Goal: Information Seeking & Learning: Learn about a topic

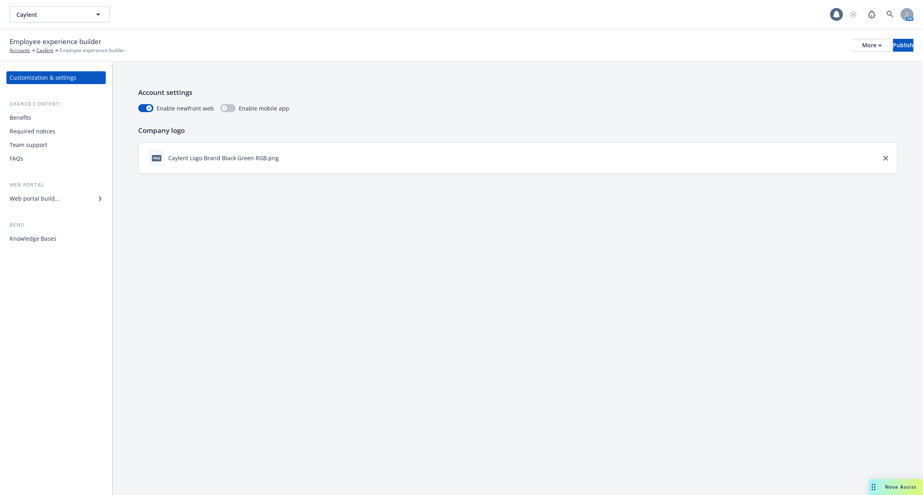
click at [53, 203] on div "Web portal builder" at bounding box center [35, 198] width 50 height 13
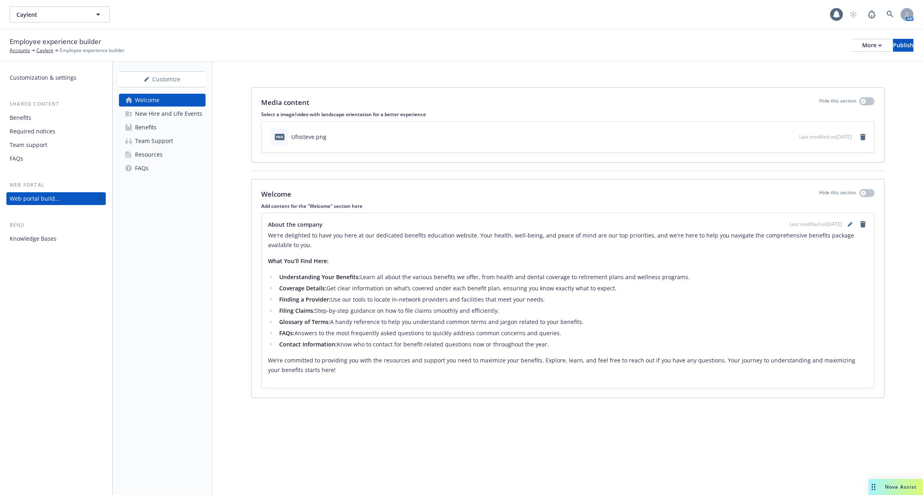
click at [61, 238] on div "Knowledge Bases" at bounding box center [56, 238] width 93 height 13
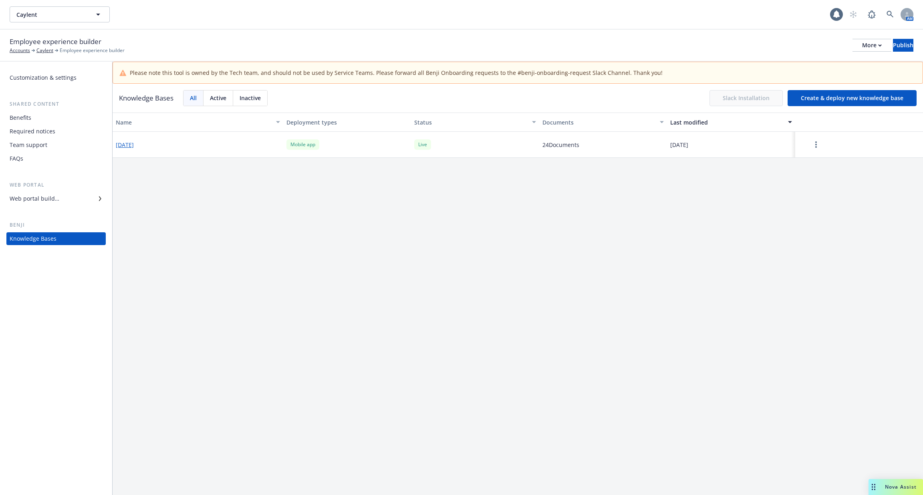
click at [131, 141] on button "[DATE]" at bounding box center [125, 145] width 18 height 8
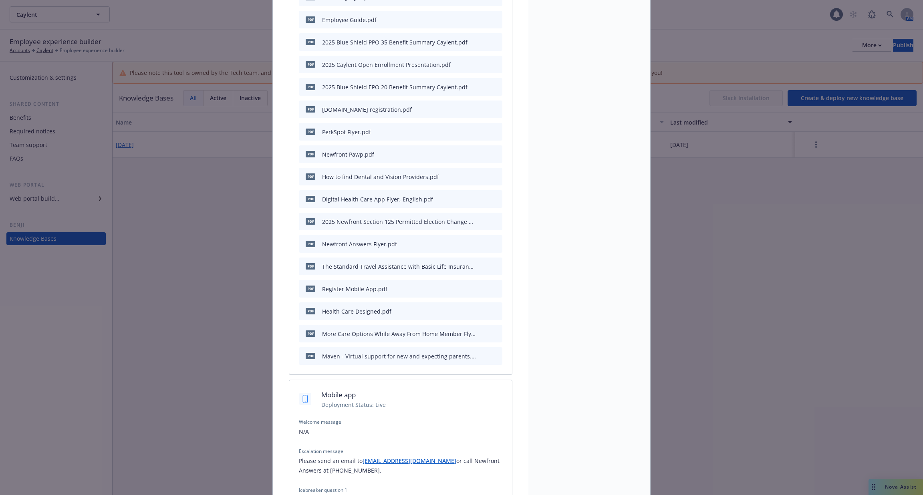
scroll to position [630, 0]
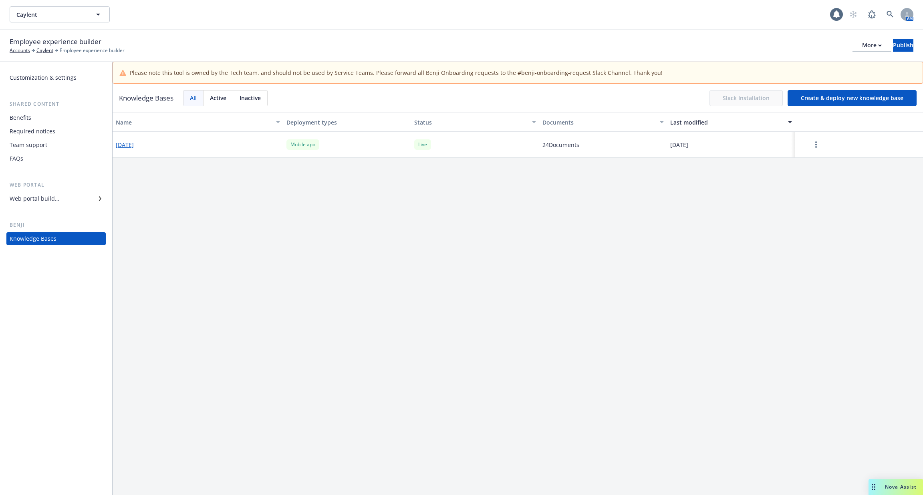
click at [60, 146] on div "Team support" at bounding box center [56, 145] width 93 height 13
